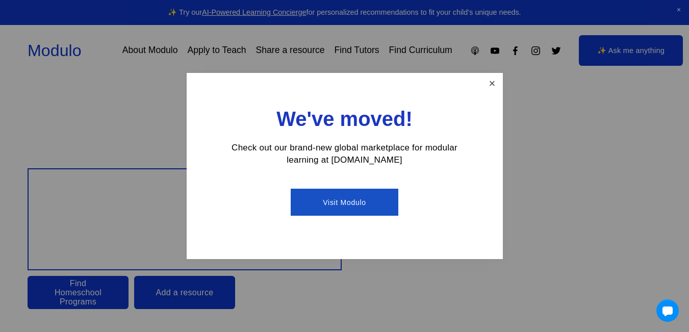
click at [491, 80] on link "Close" at bounding box center [492, 83] width 18 height 18
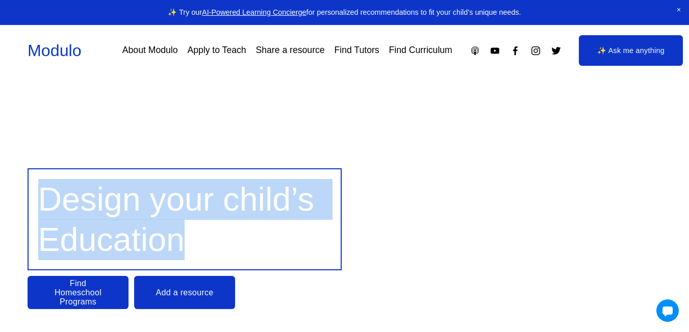
drag, startPoint x: 189, startPoint y: 238, endPoint x: 43, endPoint y: 182, distance: 156.5
click at [43, 182] on h1 "Design your child’s Education" at bounding box center [184, 219] width 293 height 81
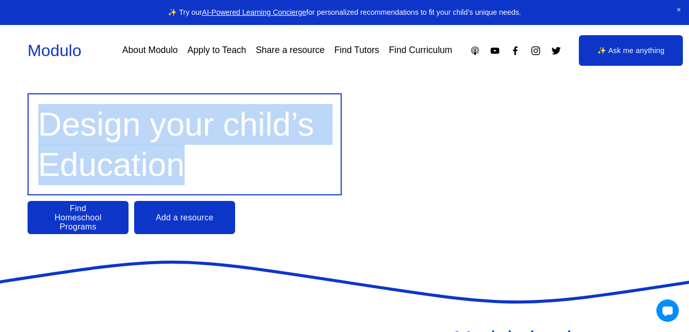
scroll to position [51, 0]
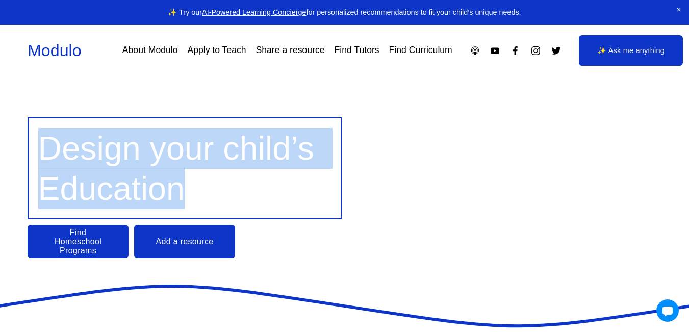
click at [202, 190] on h1 "Design your child’s Education" at bounding box center [184, 168] width 293 height 81
drag, startPoint x: 182, startPoint y: 197, endPoint x: 43, endPoint y: 155, distance: 145.5
click at [43, 155] on span "Design your child’s Education" at bounding box center [180, 169] width 285 height 78
click at [110, 169] on h1 "Design your child’s Education" at bounding box center [184, 168] width 293 height 81
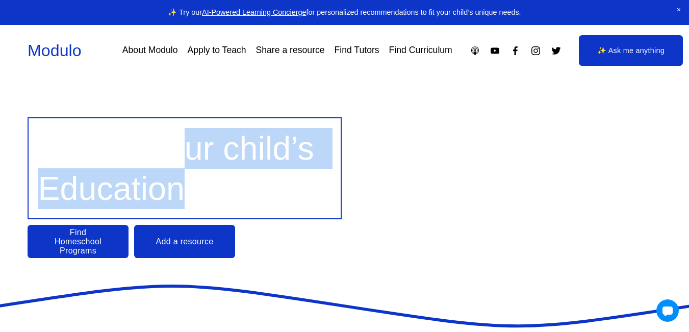
drag, startPoint x: 198, startPoint y: 157, endPoint x: 328, endPoint y: 196, distance: 136.0
click at [328, 196] on h1 "Design your child’s Education" at bounding box center [184, 168] width 293 height 81
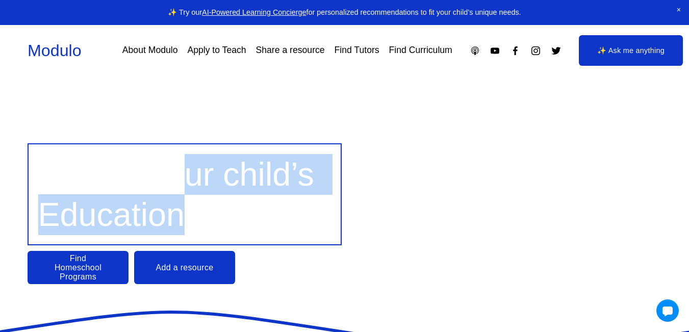
scroll to position [0, 0]
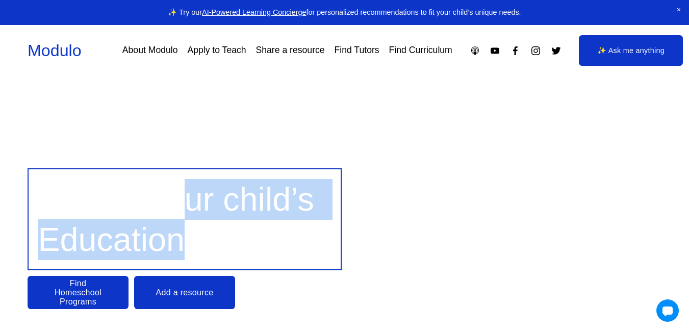
click at [186, 235] on span "Design your child’s Education" at bounding box center [180, 220] width 285 height 78
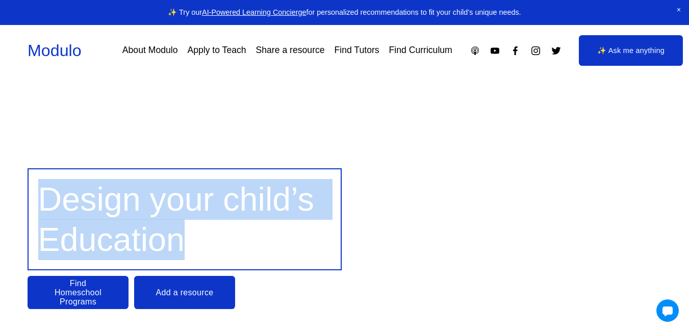
drag, startPoint x: 183, startPoint y: 242, endPoint x: 16, endPoint y: 173, distance: 180.2
click at [16, 173] on div "Design your child’s Education Find Homeschool Programs Add a resource" at bounding box center [344, 238] width 689 height 141
click at [49, 189] on span "Design your child’s Education" at bounding box center [180, 220] width 285 height 78
drag, startPoint x: 44, startPoint y: 190, endPoint x: 242, endPoint y: 242, distance: 204.6
click at [242, 242] on h1 "Design your child’s Education" at bounding box center [184, 219] width 293 height 81
